Goal: Task Accomplishment & Management: Use online tool/utility

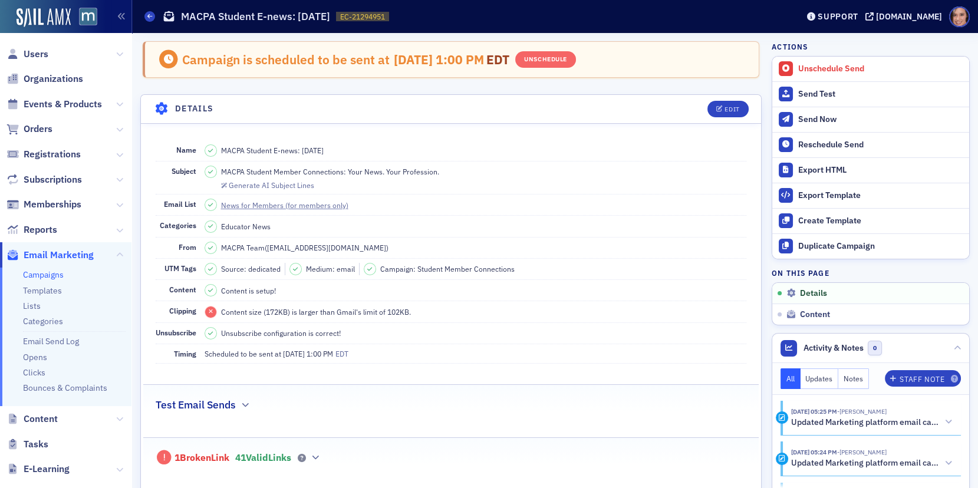
scroll to position [54, 0]
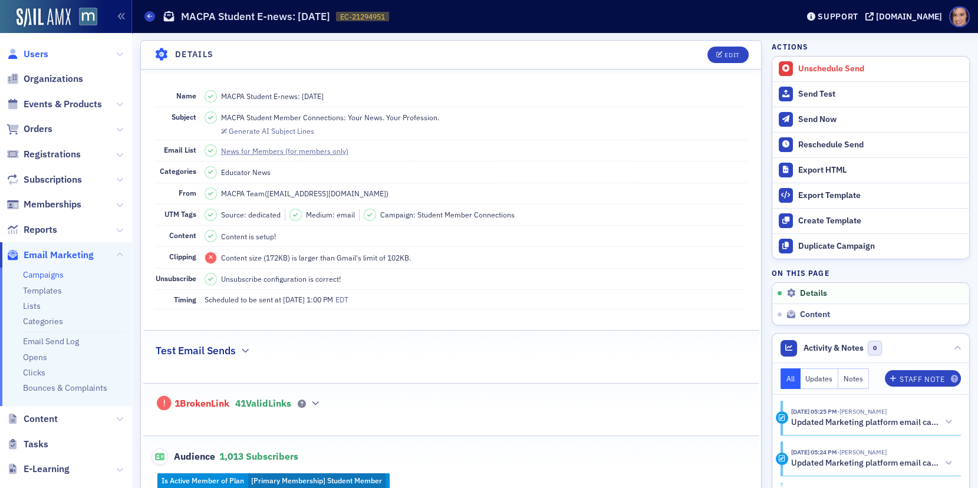
click at [35, 55] on span "Users" at bounding box center [36, 54] width 25 height 13
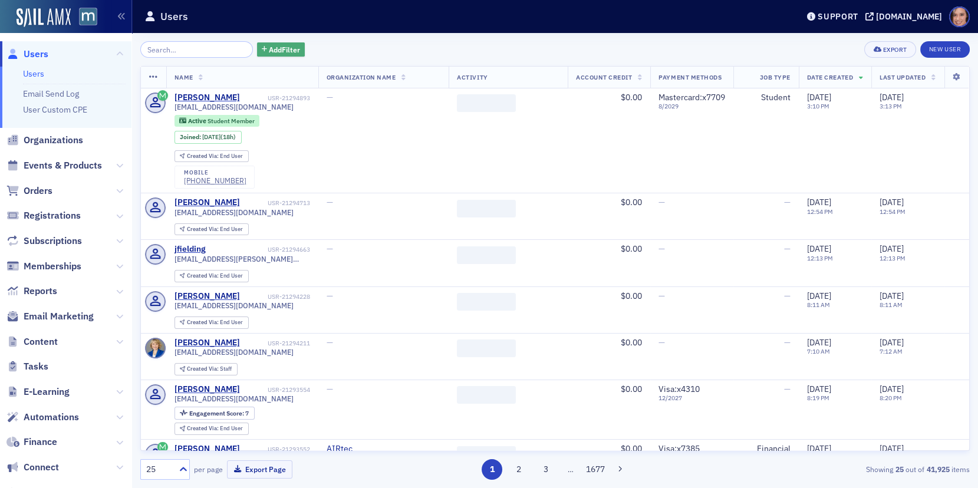
click at [271, 45] on span "Add Filter" at bounding box center [284, 49] width 31 height 11
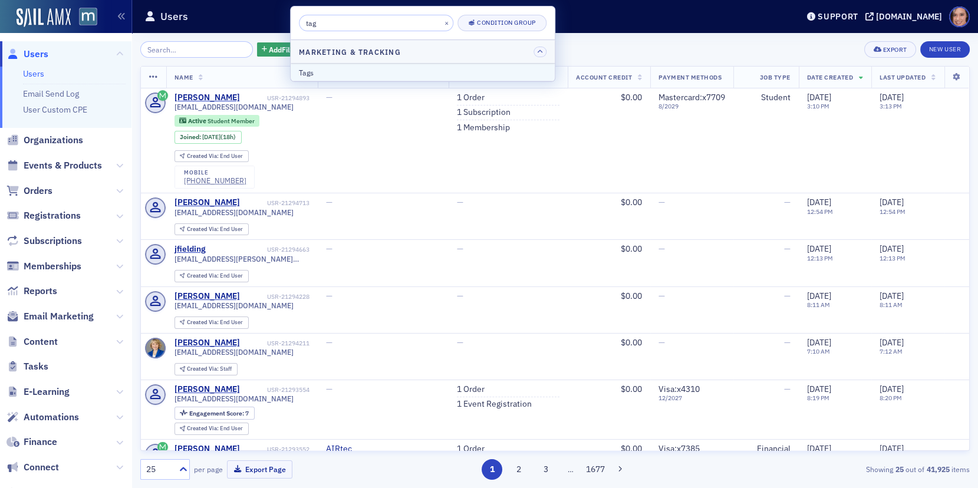
type input "tag"
click at [358, 72] on div "Tags" at bounding box center [423, 72] width 248 height 11
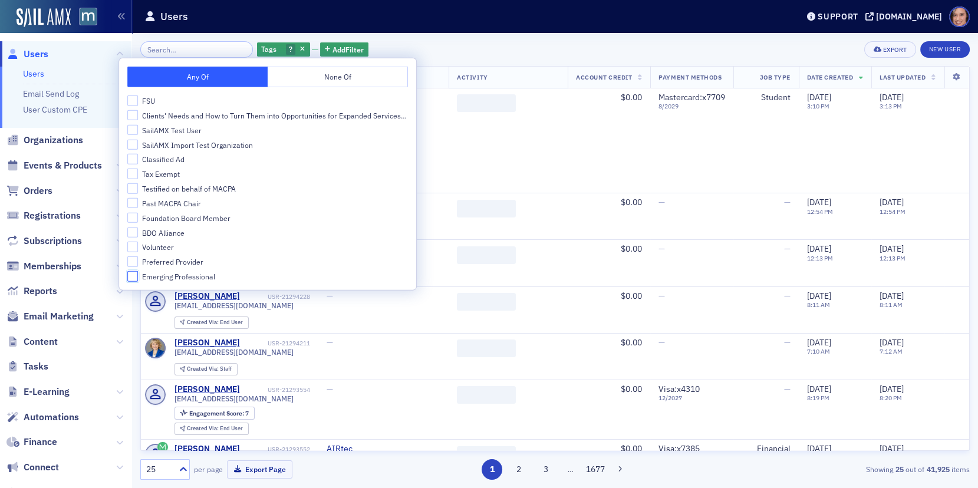
click at [131, 276] on input "Emerging Professional" at bounding box center [132, 276] width 11 height 11
checkbox input "true"
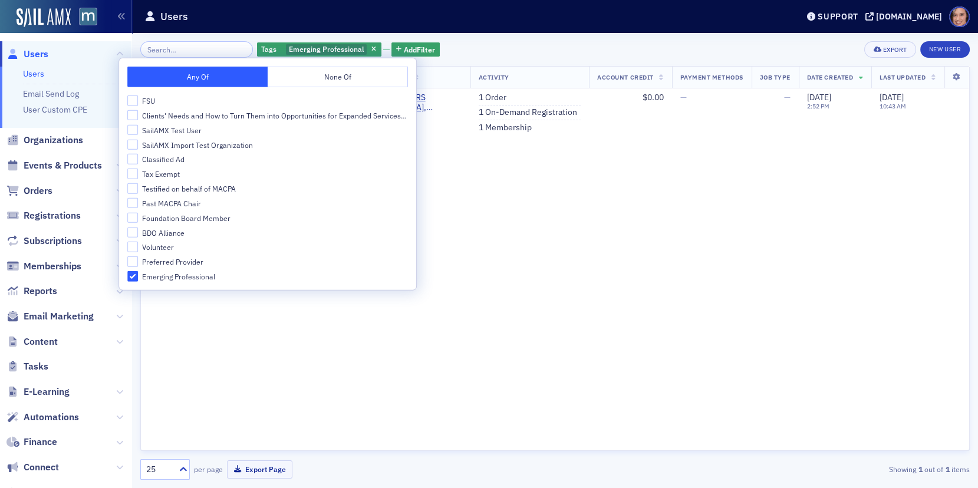
click at [528, 53] on div "Tags Emerging Professional Add Filter Export New User" at bounding box center [555, 49] width 830 height 17
